Goal: Task Accomplishment & Management: Manage account settings

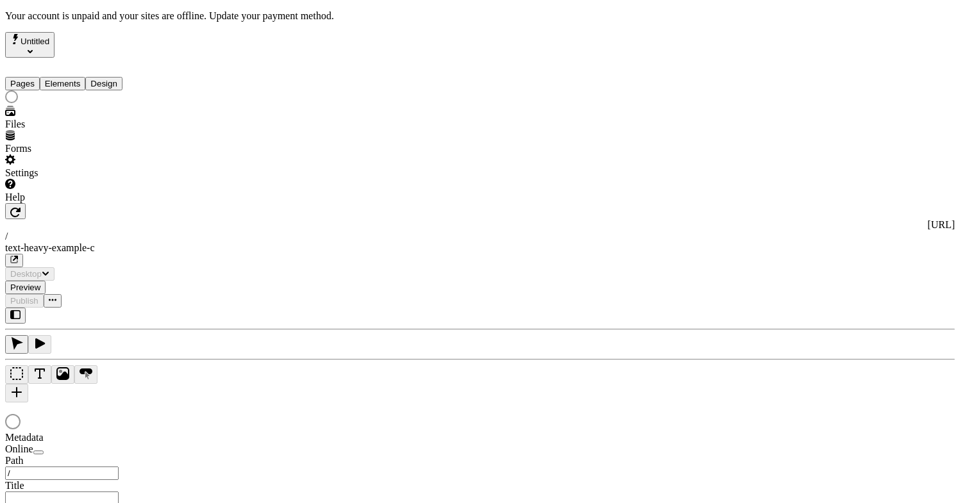
type input "/text-heavy-example-c"
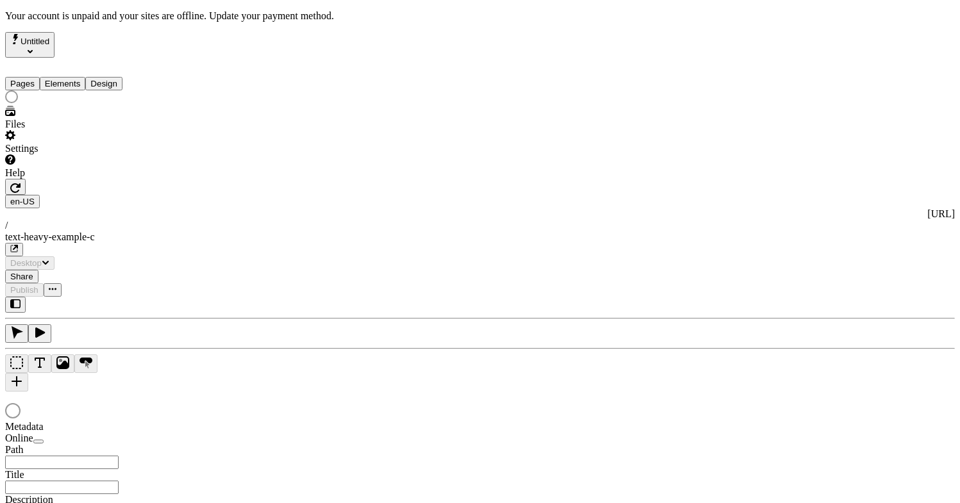
type input "Text Heavy Example C"
type textarea "This is the description for a text-heavy example page."
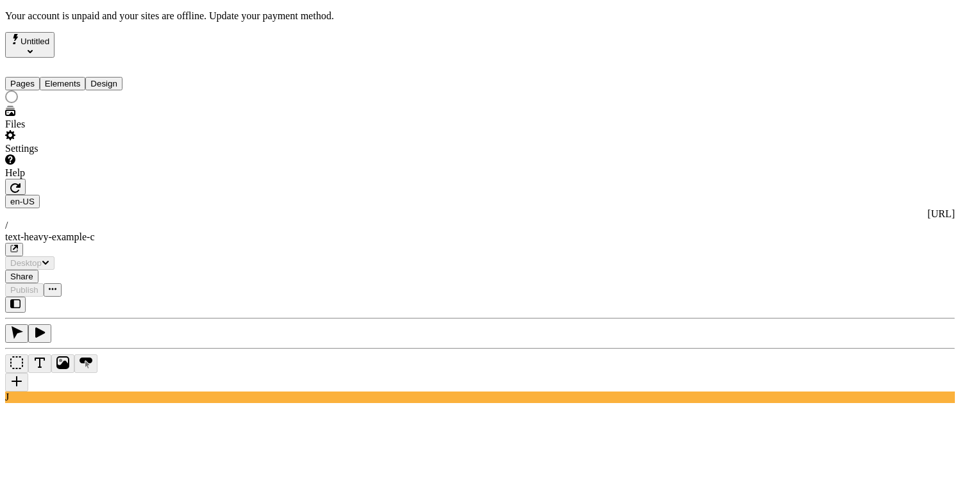
type input "/text-heavy-example-c"
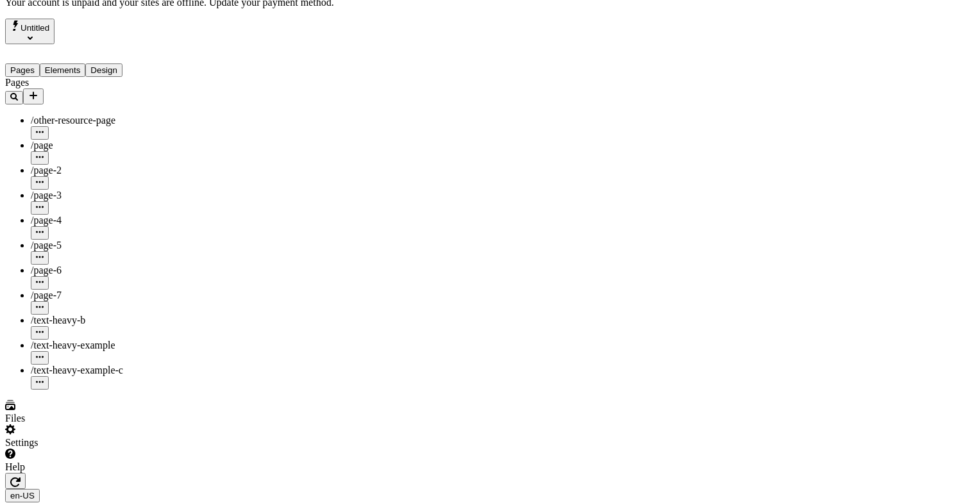
scroll to position [14, 0]
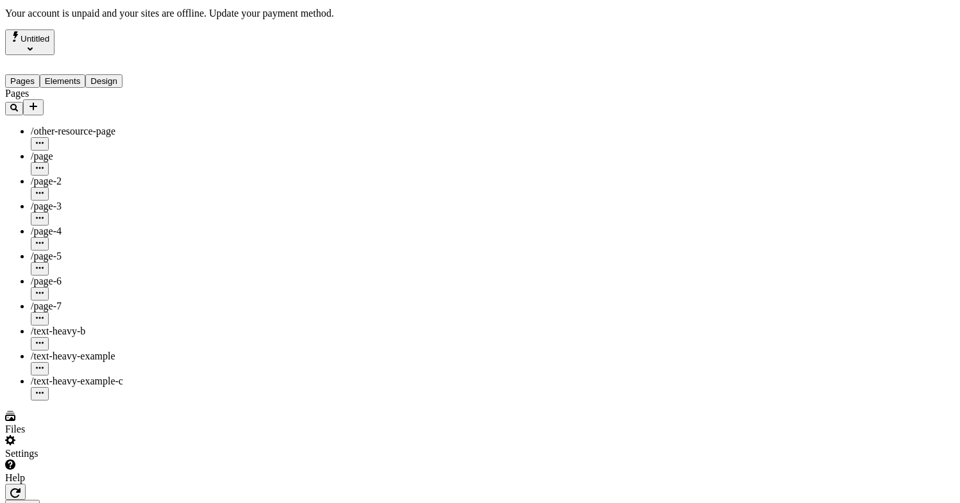
scroll to position [0, 0]
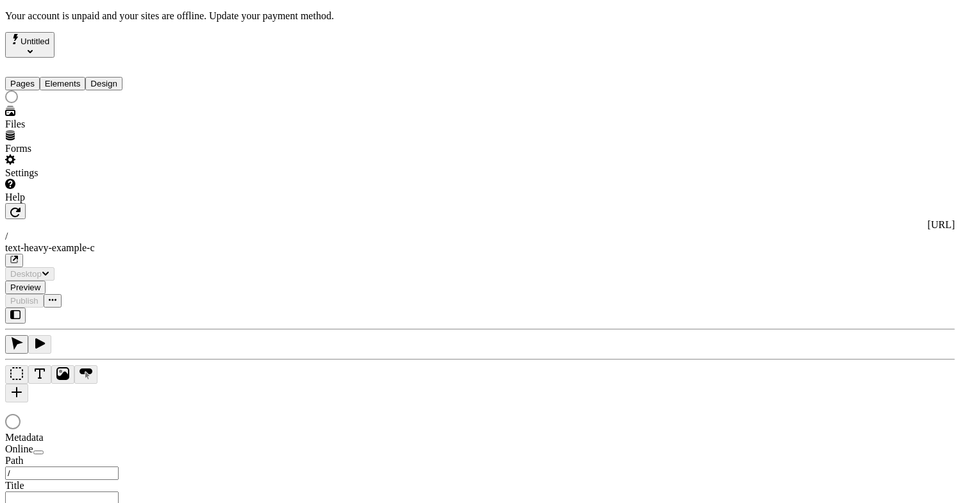
type input "/text-heavy-example-c"
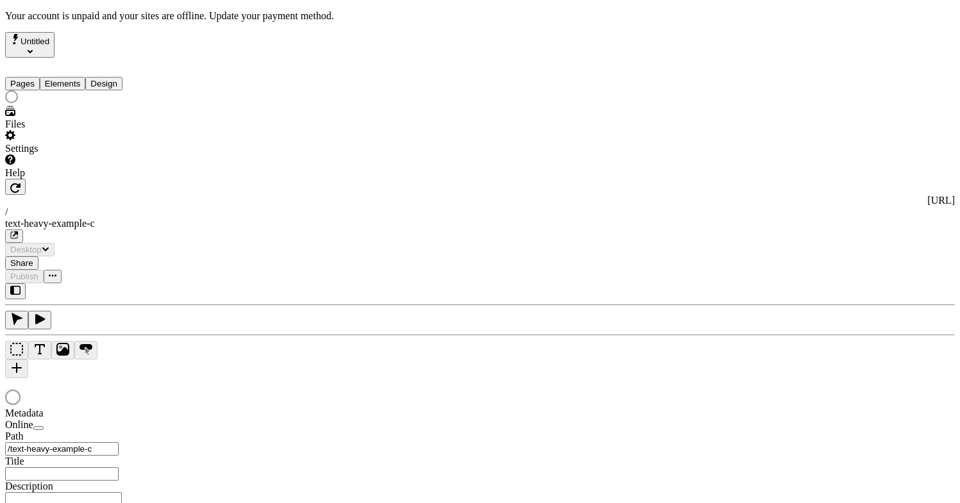
type input "Text Heavy Example C"
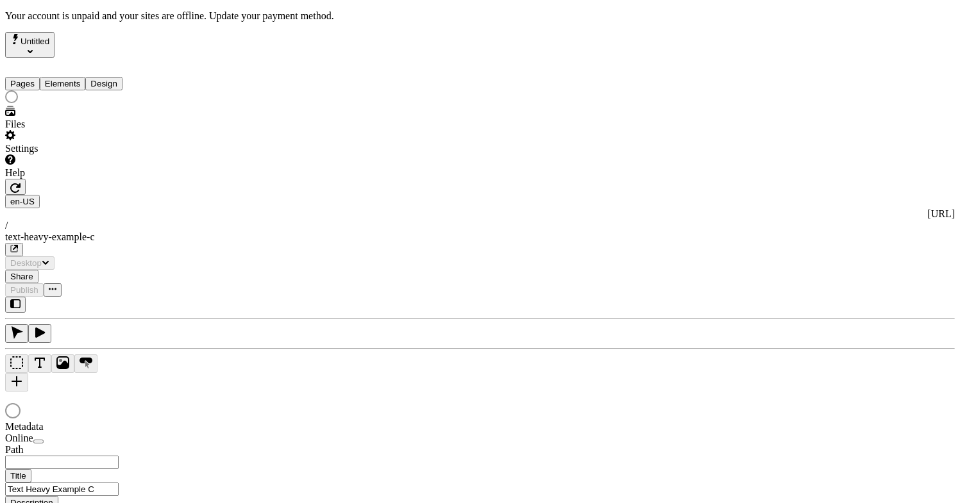
type input "/text-heavy-example-c"
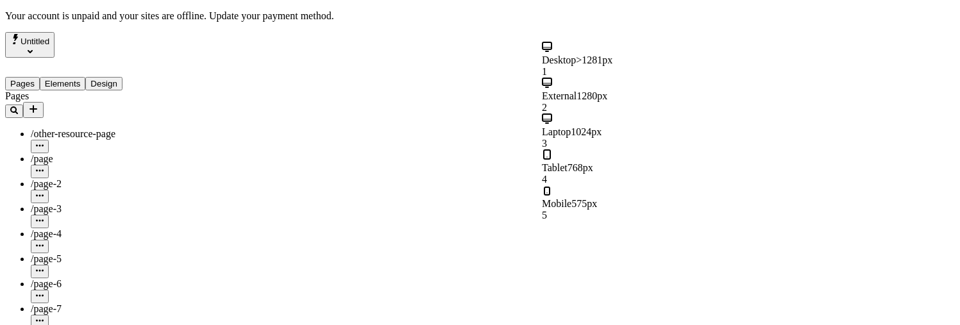
click at [628, 81] on div "External 1280px 2" at bounding box center [619, 96] width 154 height 36
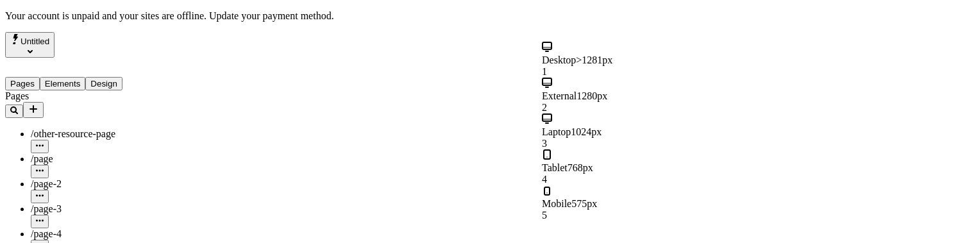
click at [630, 185] on div "Mobile 575px 5" at bounding box center [619, 203] width 154 height 36
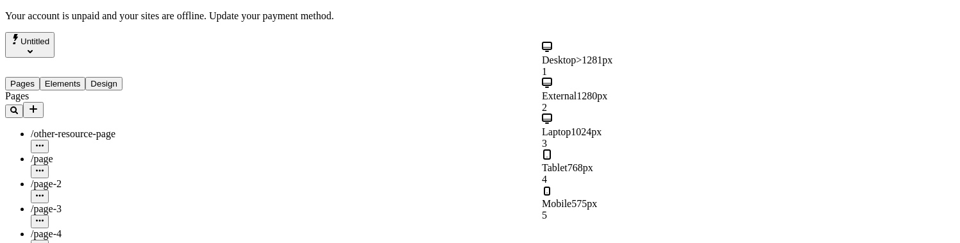
click at [654, 113] on div "Laptop 1024px 3" at bounding box center [619, 131] width 154 height 36
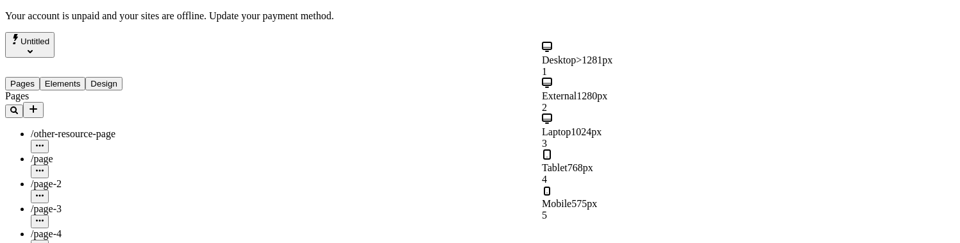
click at [661, 54] on div "Desktop >1281px 1" at bounding box center [619, 60] width 154 height 36
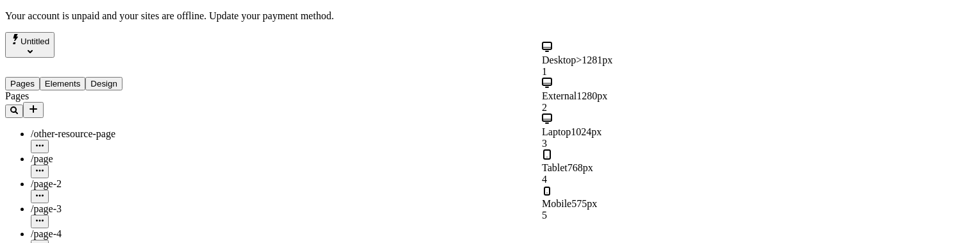
click at [630, 149] on div "Tablet 768px 4" at bounding box center [619, 167] width 154 height 36
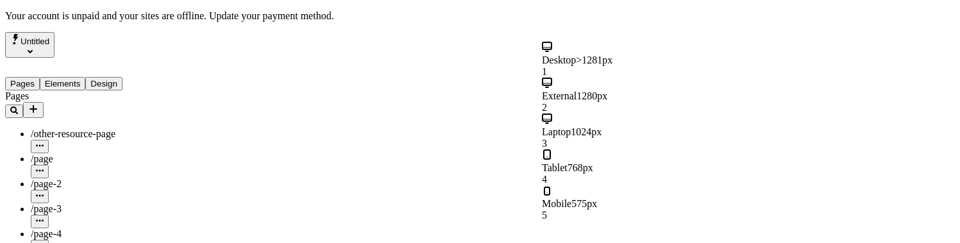
click at [673, 66] on div "1" at bounding box center [619, 72] width 154 height 12
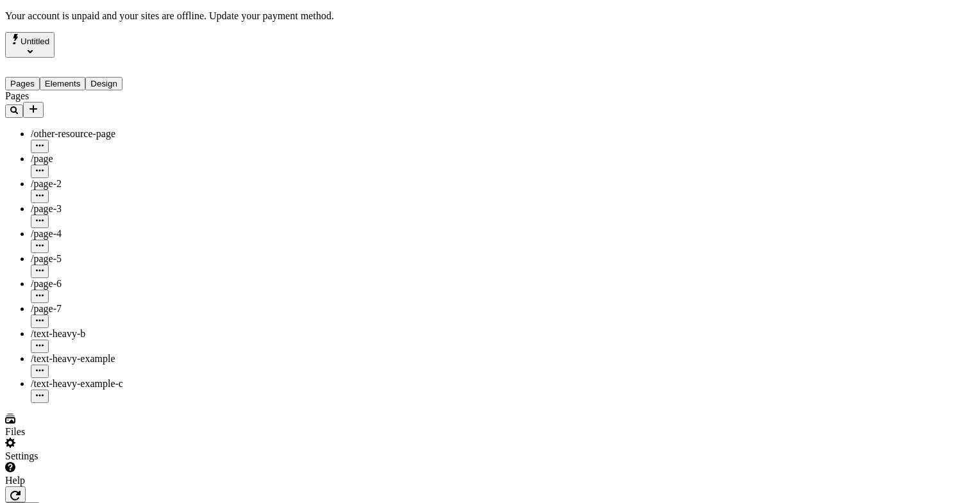
click at [116, 32] on div "Untitled" at bounding box center [82, 45] width 154 height 26
click at [40, 343] on div "Pages /other-resource-page /page /page-2 /page-3 /page-4 /page-5 /page-6 /page-…" at bounding box center [82, 246] width 154 height 313
click at [136, 90] on div "Pages" at bounding box center [82, 104] width 154 height 28
click at [38, 104] on icon "Add new" at bounding box center [33, 109] width 10 height 10
click at [174, 108] on div "Blank page" at bounding box center [190, 116] width 80 height 24
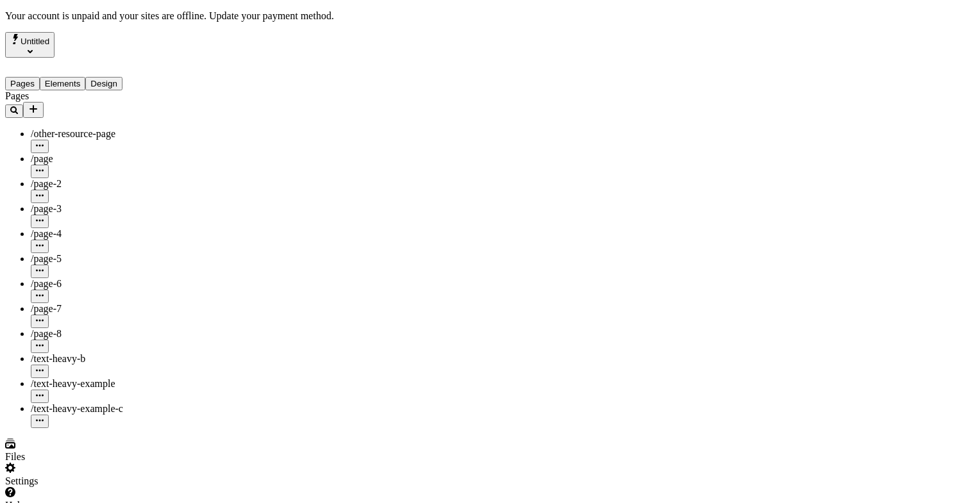
click at [49, 340] on button "button" at bounding box center [40, 346] width 18 height 13
click at [44, 344] on icon "button" at bounding box center [40, 345] width 8 height 2
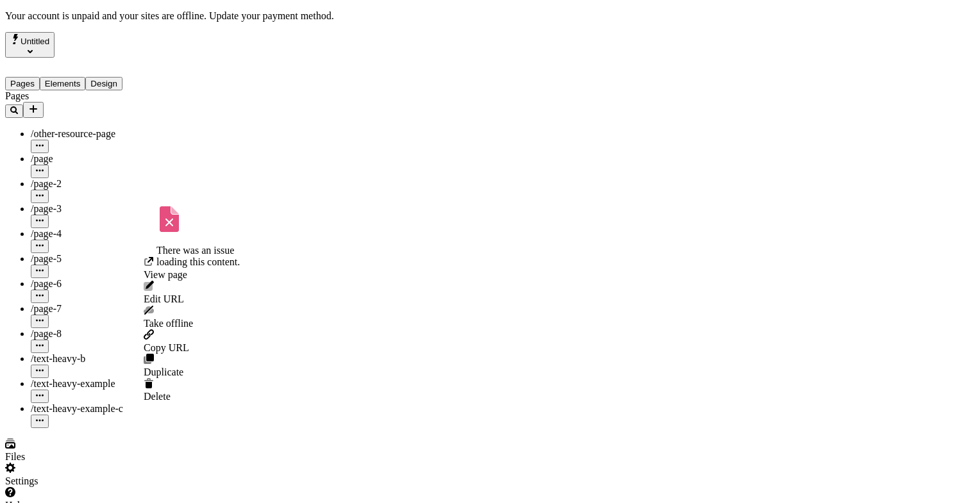
click at [129, 340] on div at bounding box center [95, 346] width 128 height 13
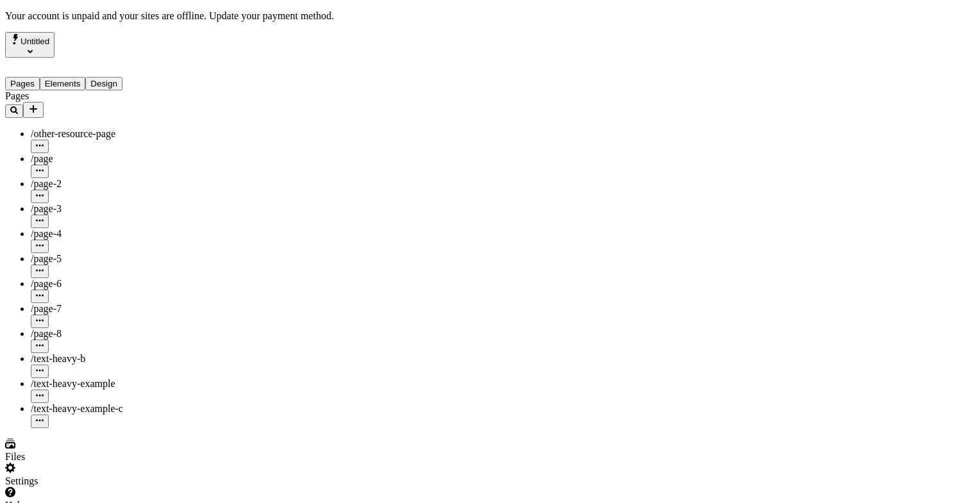
type input "/page-8"
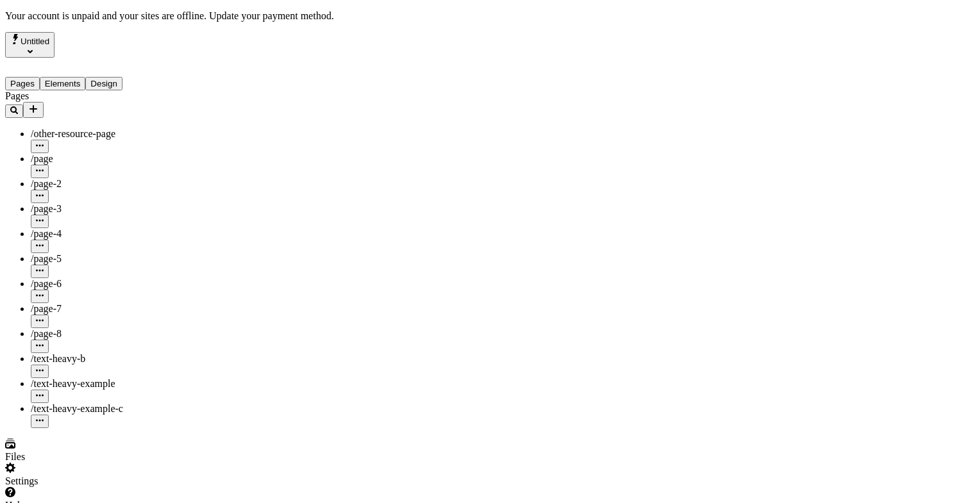
click at [54, 32] on button "Untitled" at bounding box center [29, 45] width 49 height 26
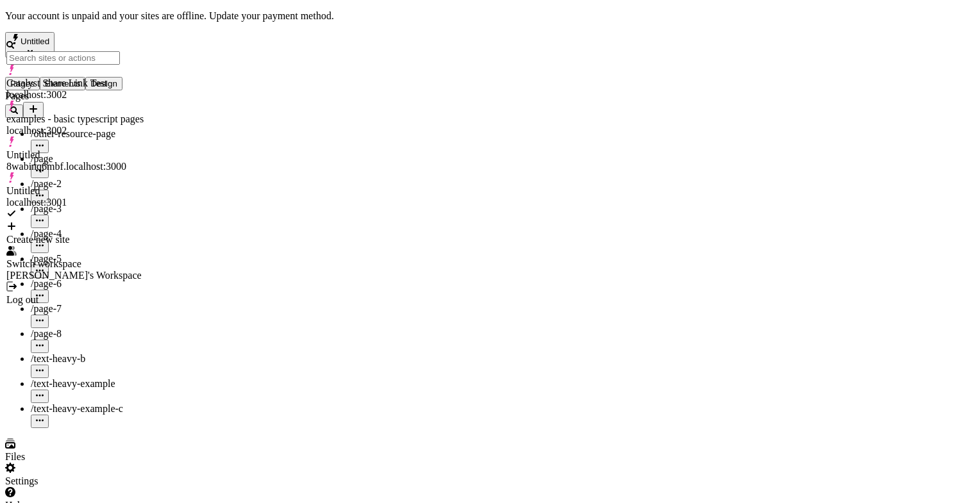
click at [129, 294] on div "Log out" at bounding box center [74, 300] width 137 height 12
